Goal: Information Seeking & Learning: Find specific fact

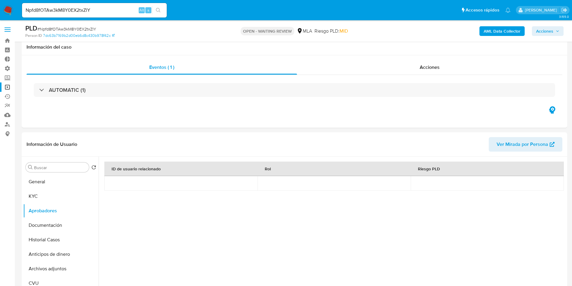
select select "10"
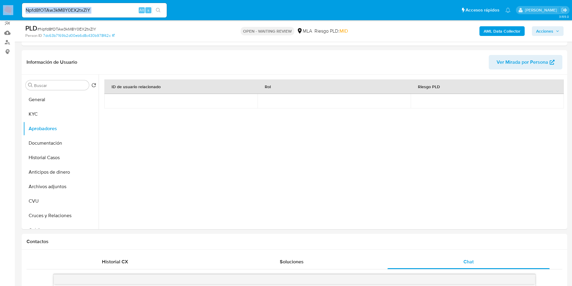
scroll to position [469, 0]
click at [100, 10] on input "Npfd8fOTAw3kM8Y0EX2txZlY" at bounding box center [94, 10] width 145 height 8
paste input "[EMAIL_ADDRESS][DOMAIN_NAME]"
type input "[EMAIL_ADDRESS][DOMAIN_NAME]"
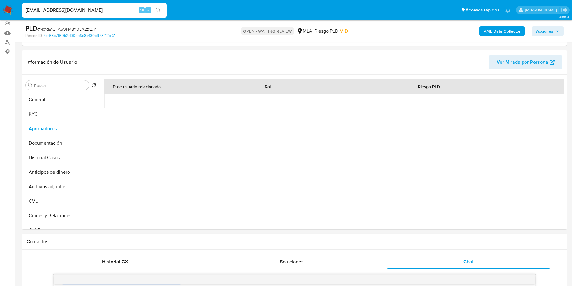
click at [160, 11] on icon "search-icon" at bounding box center [158, 10] width 5 height 5
drag, startPoint x: 76, startPoint y: 12, endPoint x: 20, endPoint y: 11, distance: 55.8
click at [20, 11] on ul "Pausado Ver notificaciones [EMAIL_ADDRESS][DOMAIN_NAME] Alt s Accesos rápidos P…" at bounding box center [266, 9] width 495 height 15
paste input "ludmila200815"
type input "[EMAIL_ADDRESS][DOMAIN_NAME]"
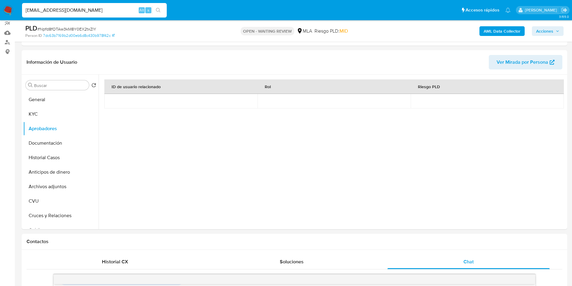
click at [160, 11] on icon "search-icon" at bounding box center [158, 10] width 5 height 5
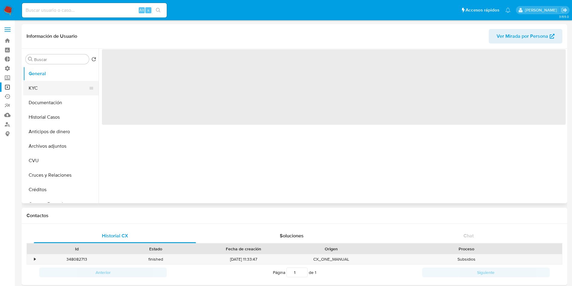
click at [42, 89] on button "KYC" at bounding box center [58, 88] width 71 height 14
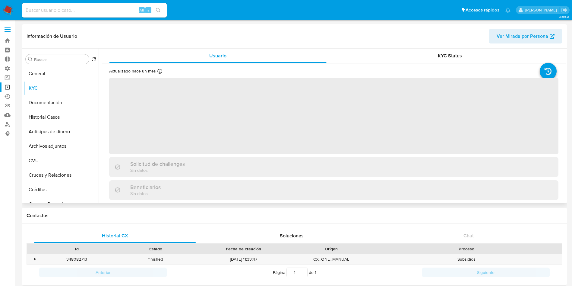
select select "10"
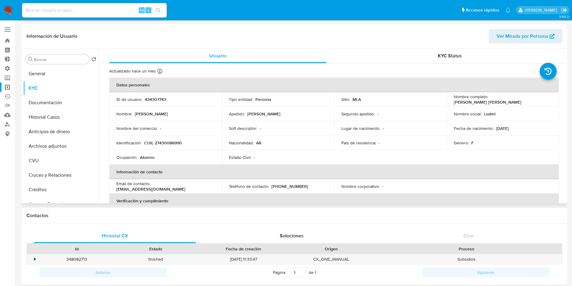
click at [177, 142] on p "CUIL 27430086990" at bounding box center [163, 142] width 38 height 5
copy p "27430086990"
click at [102, 11] on input at bounding box center [94, 10] width 145 height 8
paste input "463096332"
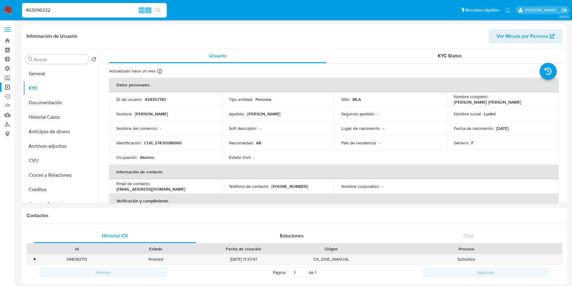
type input "463096332"
click at [155, 9] on button "search-icon" at bounding box center [158, 10] width 12 height 8
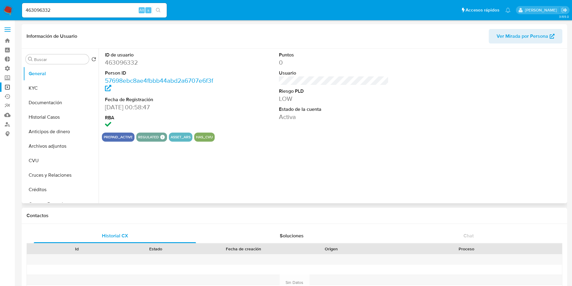
select select "10"
click at [55, 89] on button "KYC" at bounding box center [58, 88] width 71 height 14
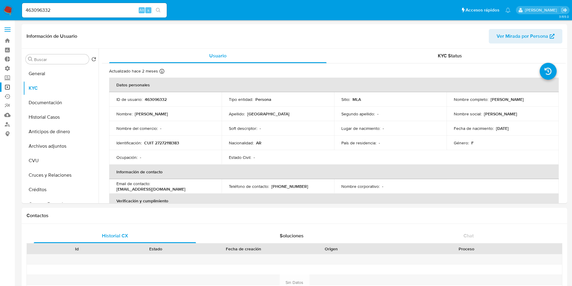
click at [103, 11] on input "463096332" at bounding box center [94, 10] width 145 height 8
click at [103, 10] on input "463096332" at bounding box center [94, 10] width 145 height 8
click at [119, 8] on input "463096332" at bounding box center [94, 10] width 145 height 8
paste input "[EMAIL_ADDRESS][DOMAIN_NAME]"
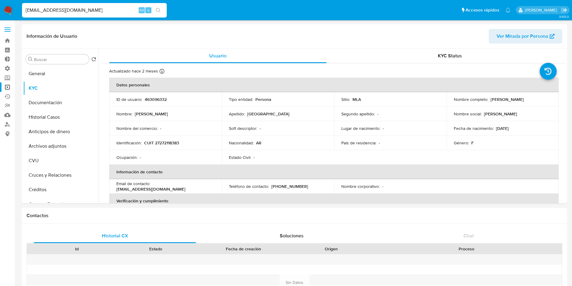
type input "[EMAIL_ADDRESS][DOMAIN_NAME]"
click at [158, 11] on icon "search-icon" at bounding box center [158, 10] width 5 height 5
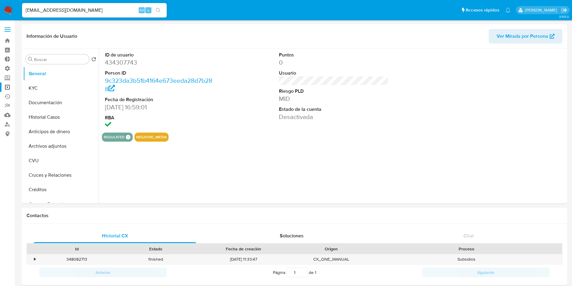
select select "10"
click at [71, 91] on button "KYC" at bounding box center [58, 88] width 71 height 14
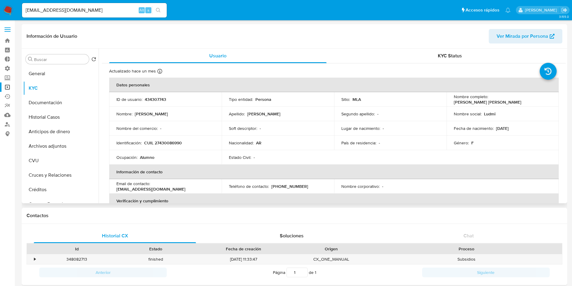
click at [168, 145] on p "CUIL 27430086990" at bounding box center [163, 142] width 38 height 5
copy p "27430086990"
